Goal: Task Accomplishment & Management: Manage account settings

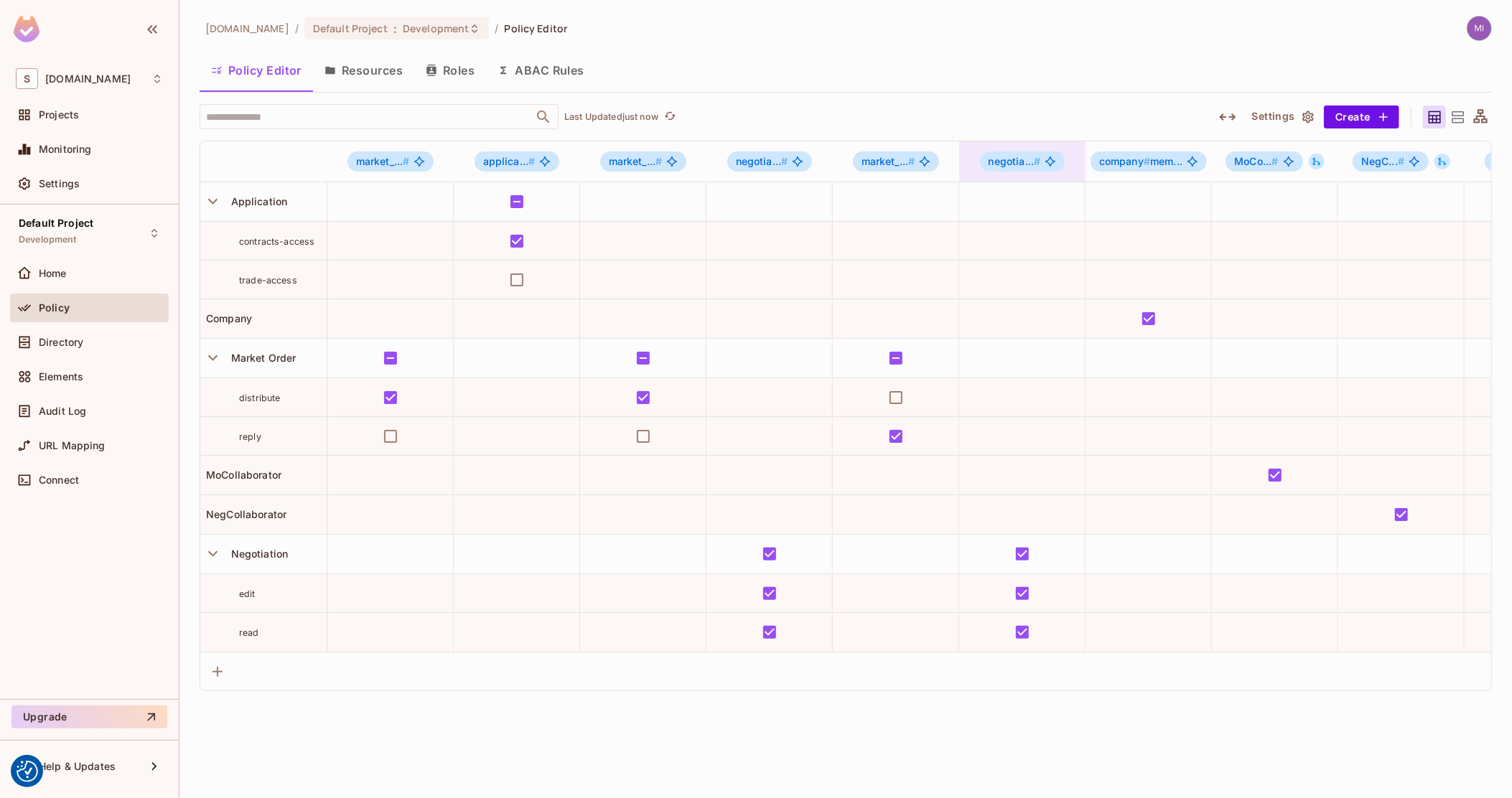
click at [1015, 155] on div "negotia... #" at bounding box center [1023, 161] width 86 height 20
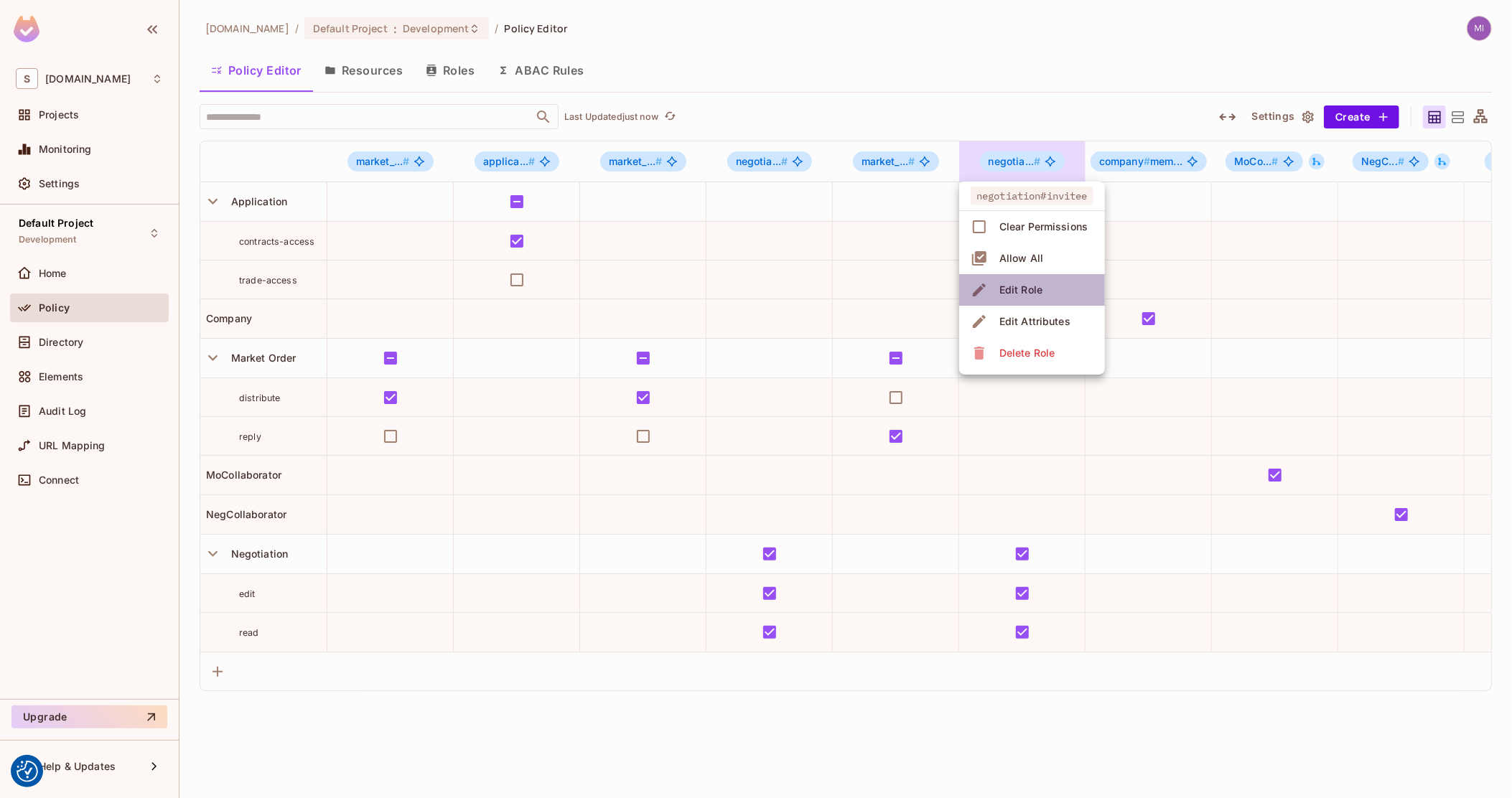
click at [1007, 283] on div "Edit Role" at bounding box center [1021, 289] width 43 height 14
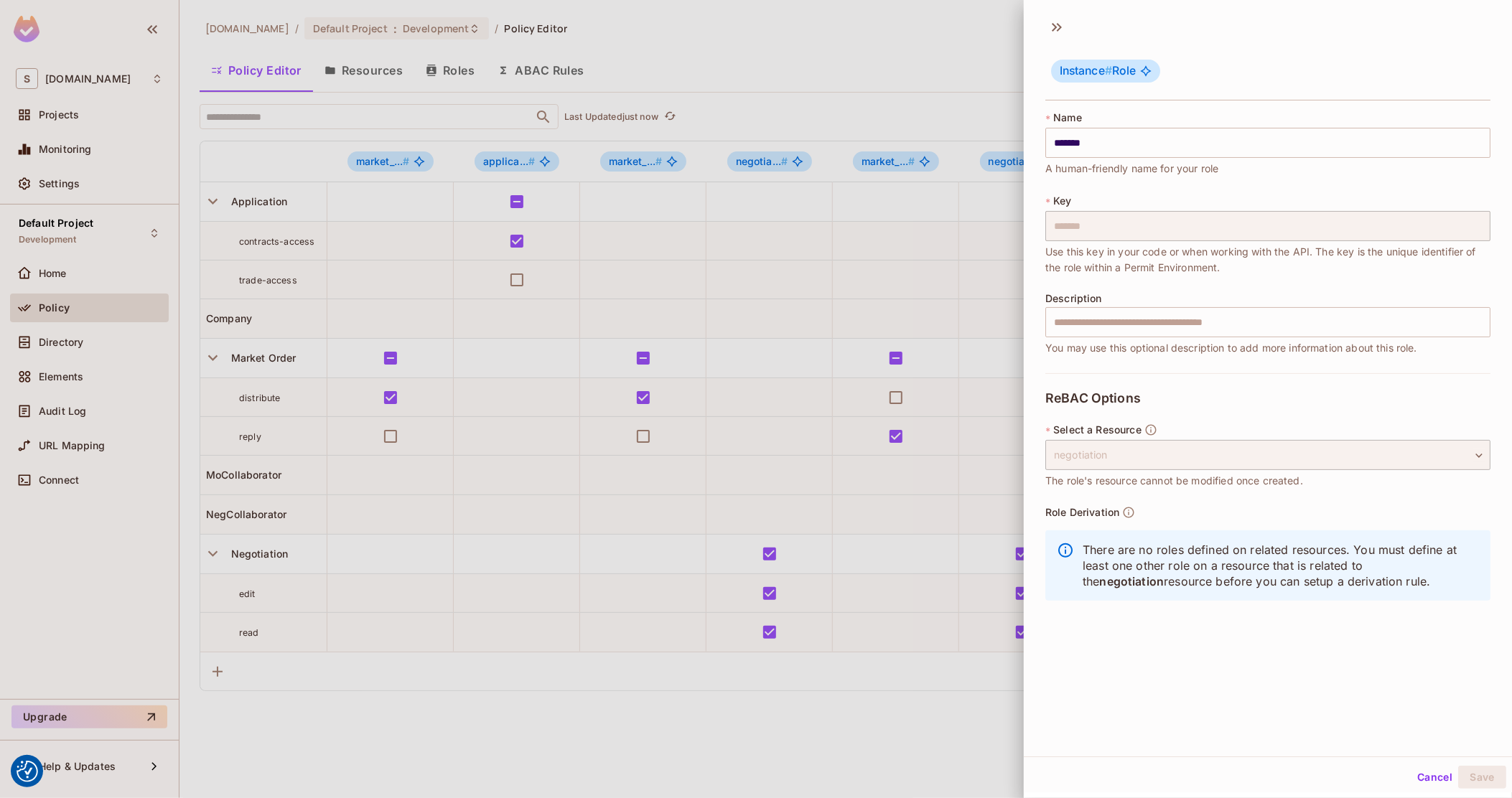
click at [842, 331] on div at bounding box center [756, 399] width 1512 height 798
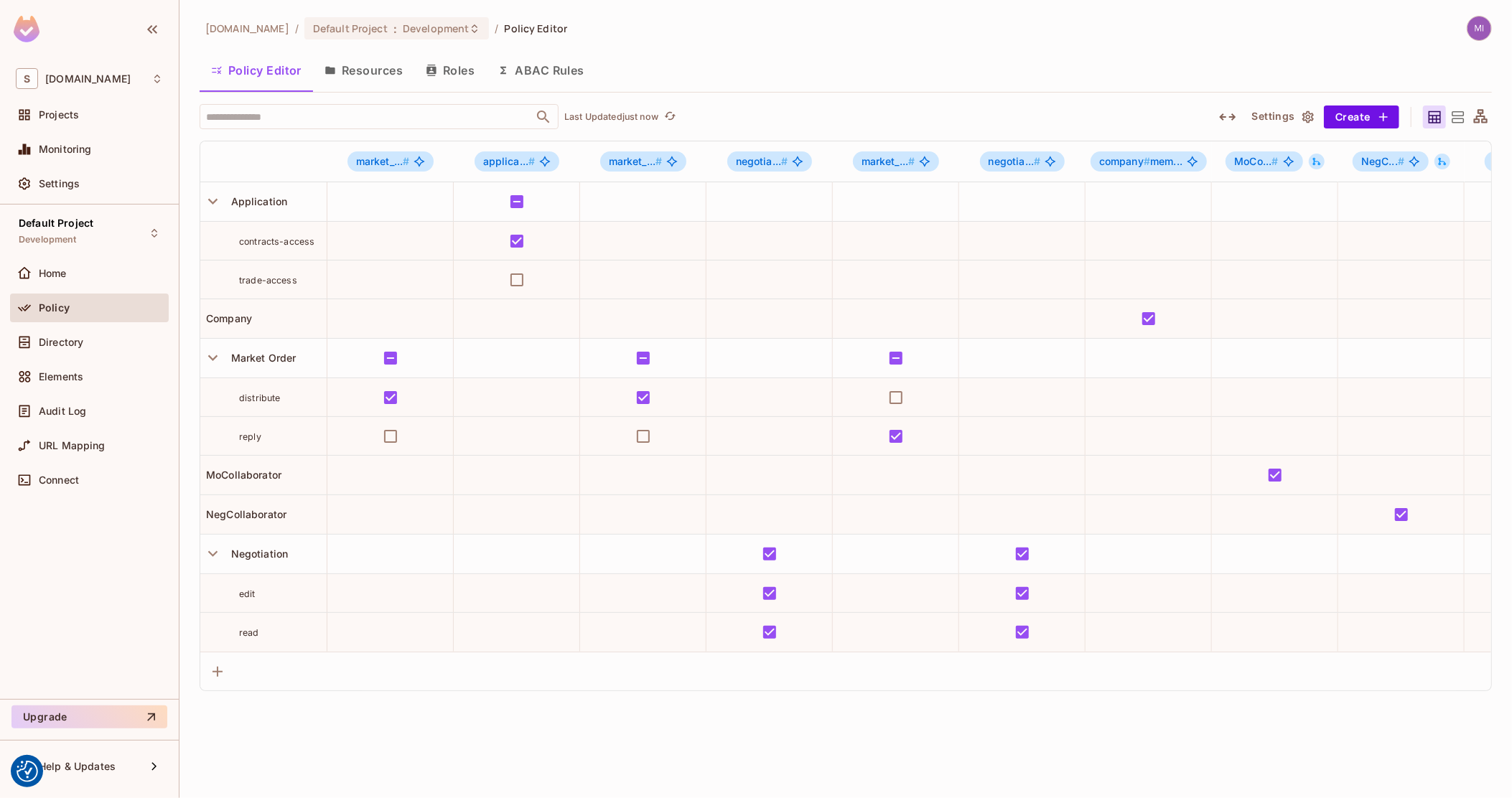
click at [465, 66] on button "Roles" at bounding box center [450, 71] width 72 height 36
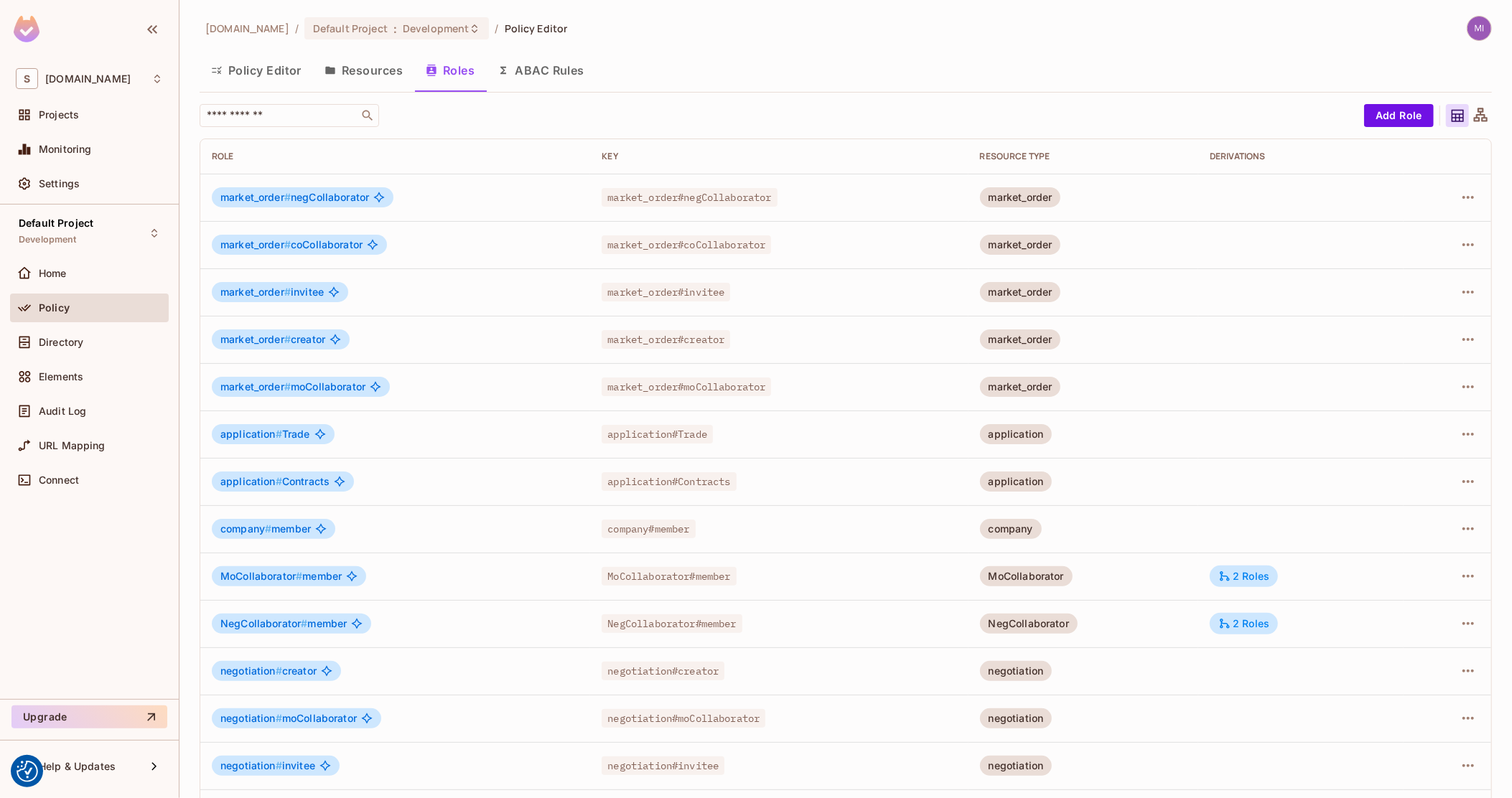
click at [368, 76] on button "Resources" at bounding box center [363, 71] width 101 height 36
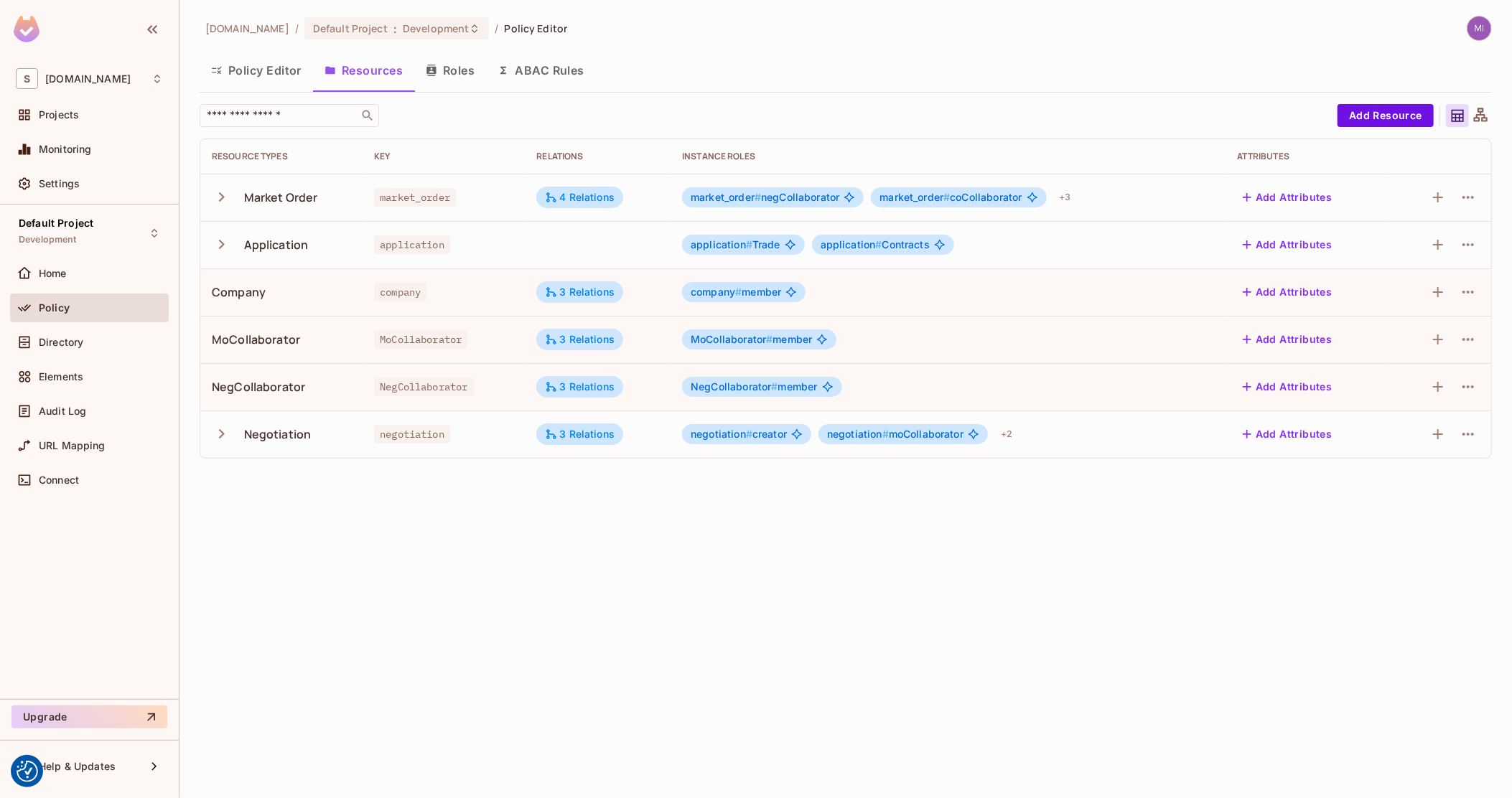
click at [222, 428] on icon "button" at bounding box center [222, 434] width 20 height 20
